Goal: Navigation & Orientation: Find specific page/section

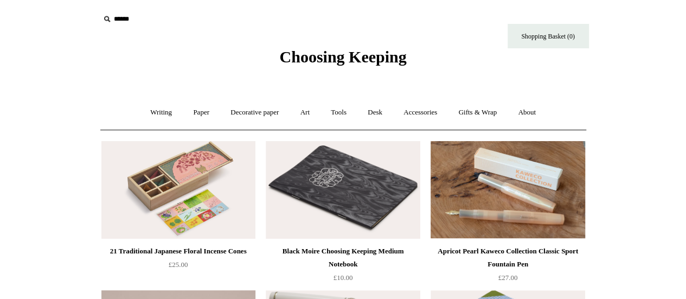
click at [394, 58] on span "Choosing Keeping" at bounding box center [342, 57] width 127 height 18
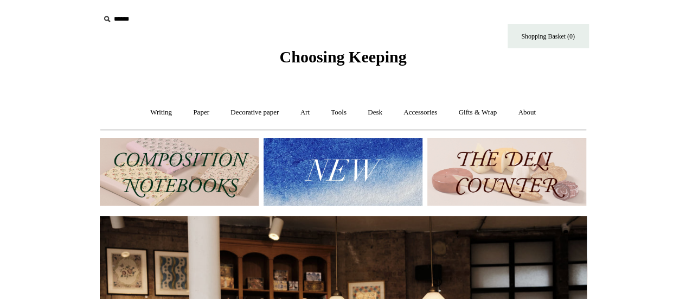
click at [319, 163] on img at bounding box center [343, 172] width 159 height 68
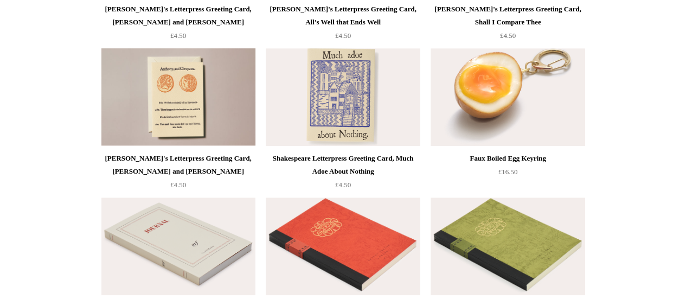
scroll to position [2326, 0]
